Goal: Task Accomplishment & Management: Use online tool/utility

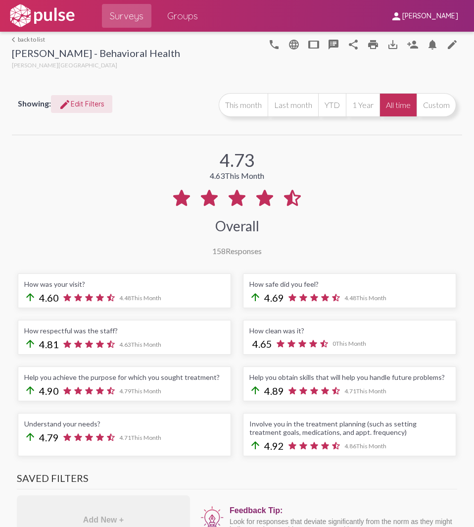
click at [85, 103] on span "edit Edit Filters" at bounding box center [82, 104] width 46 height 9
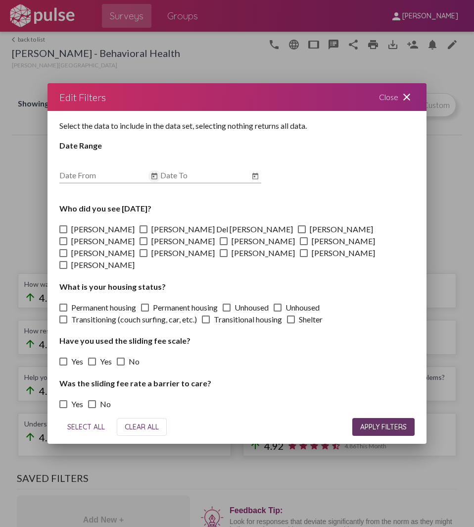
click at [155, 182] on icon "Open calendar" at bounding box center [155, 176] width 8 height 12
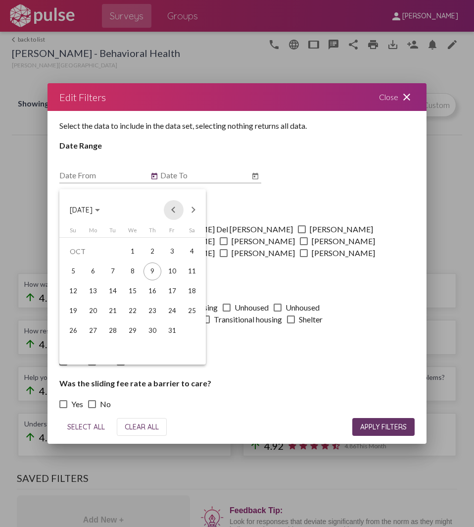
click at [174, 206] on button "Previous month" at bounding box center [174, 210] width 20 height 20
click at [167, 255] on div "1" at bounding box center [172, 252] width 18 height 18
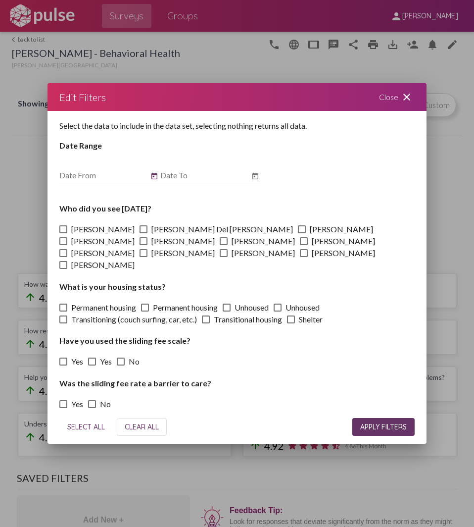
type input "[DATE]"
click at [254, 181] on icon "Open calendar" at bounding box center [256, 176] width 8 height 12
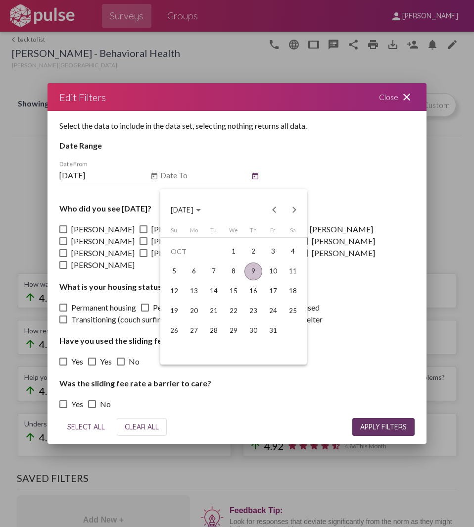
click at [253, 266] on div "9" at bounding box center [254, 271] width 18 height 18
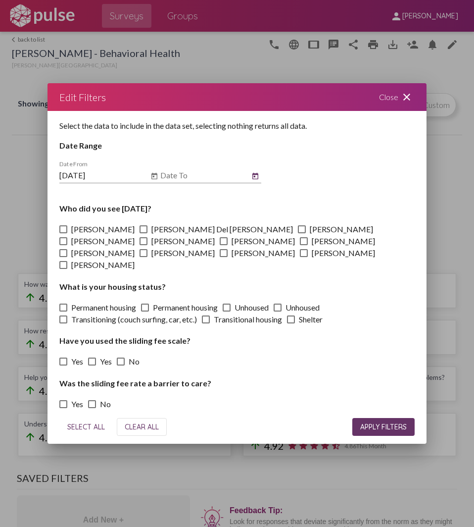
type input "[DATE]"
click at [300, 257] on span at bounding box center [304, 253] width 8 height 8
click at [303, 257] on input "[PERSON_NAME]" at bounding box center [303, 257] width 0 height 0
checkbox input "true"
click at [380, 422] on span "APPLY FILTERS" at bounding box center [383, 426] width 47 height 9
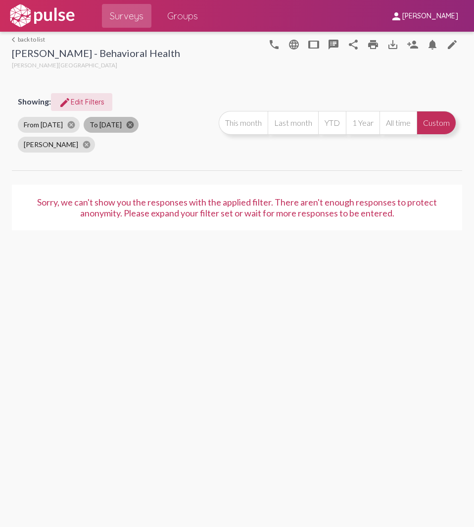
click at [130, 124] on mat-icon "cancel" at bounding box center [130, 124] width 9 height 9
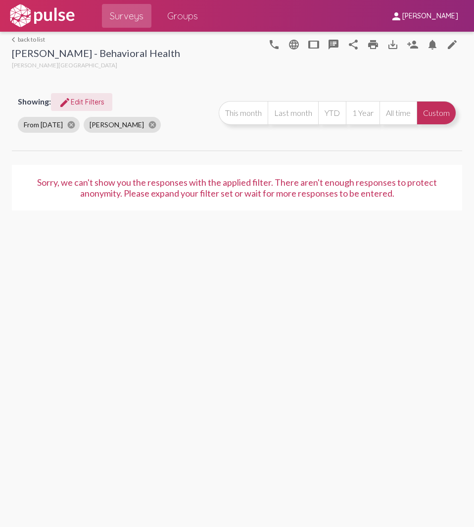
click at [82, 98] on span "edit Edit Filters" at bounding box center [82, 102] width 46 height 9
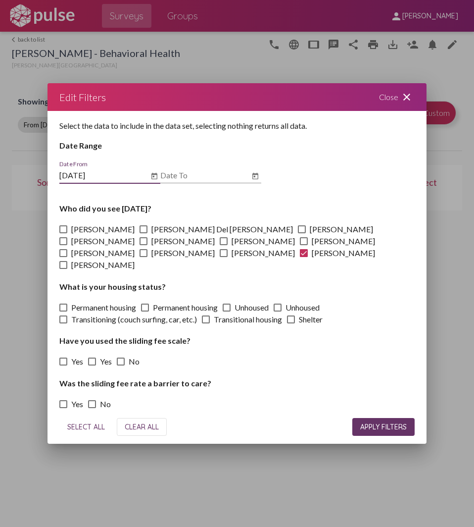
click at [254, 182] on icon "Open calendar" at bounding box center [256, 176] width 8 height 12
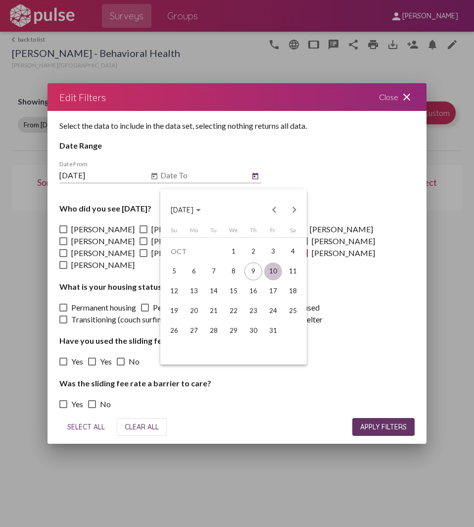
click at [271, 272] on div "10" at bounding box center [273, 271] width 18 height 18
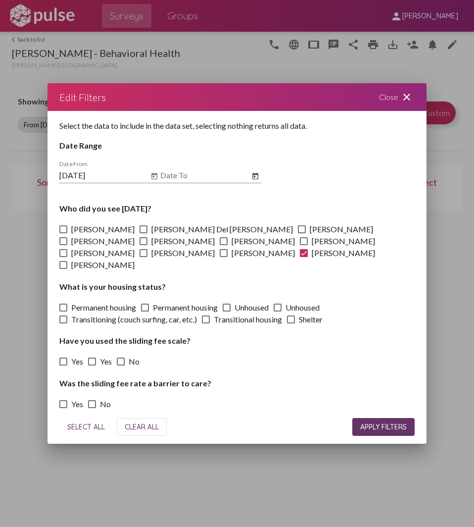
type input "[DATE]"
click at [379, 422] on span "APPLY FILTERS" at bounding box center [383, 426] width 47 height 9
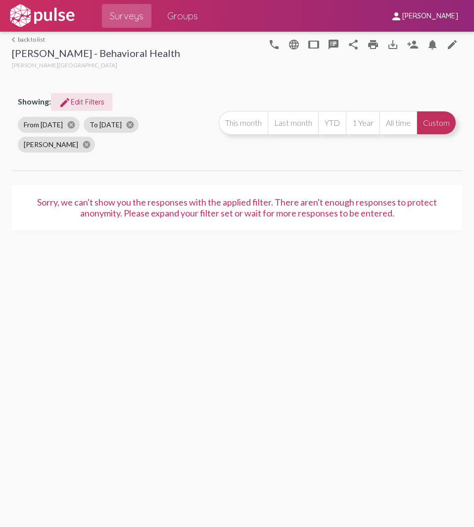
click at [91, 102] on span "edit Edit Filters" at bounding box center [82, 102] width 46 height 9
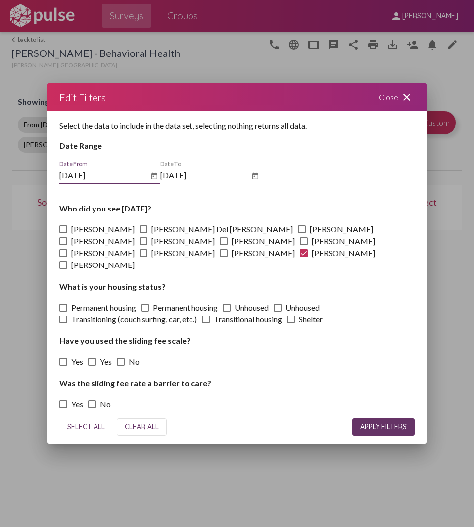
click at [300, 257] on span at bounding box center [304, 253] width 8 height 8
click at [303, 257] on input "[PERSON_NAME]" at bounding box center [303, 257] width 0 height 0
checkbox input "false"
drag, startPoint x: 122, startPoint y: 246, endPoint x: 195, endPoint y: 313, distance: 98.8
click at [300, 245] on span at bounding box center [304, 241] width 8 height 8
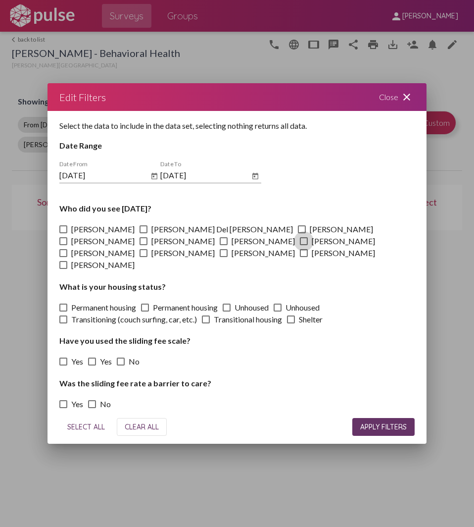
click at [303, 246] on input "[PERSON_NAME]" at bounding box center [303, 245] width 0 height 0
checkbox input "true"
click at [370, 418] on button "APPLY FILTERS" at bounding box center [384, 427] width 62 height 18
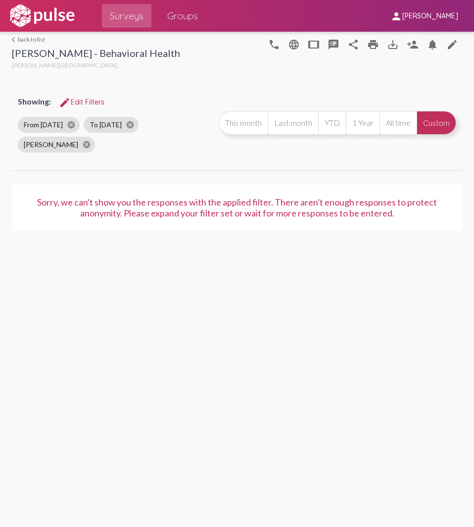
click at [77, 101] on span "edit Edit Filters" at bounding box center [82, 102] width 46 height 9
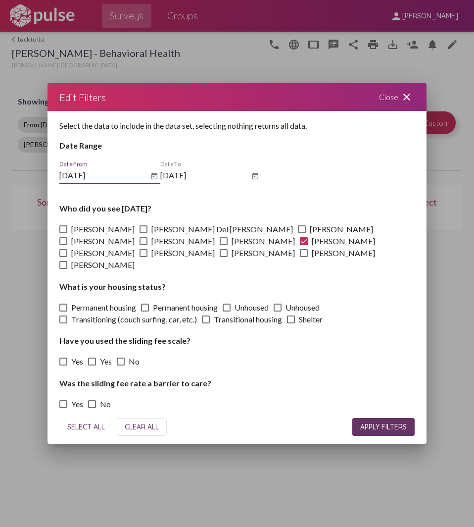
click at [386, 101] on div "Close close" at bounding box center [396, 97] width 59 height 28
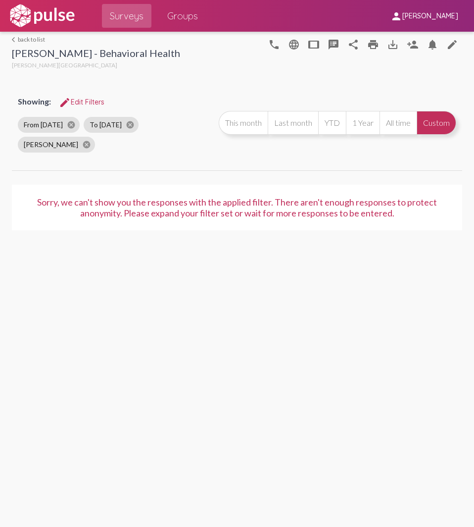
click at [166, 433] on div "arrow_back_ios back to list Ritter - Behavioral Health Ritter Center phone lang…" at bounding box center [237, 279] width 474 height 495
click at [446, 84] on div "arrow_back_ios back to list [PERSON_NAME] - Behavioral Health [PERSON_NAME] Cen…" at bounding box center [237, 137] width 451 height 210
